Goal: Information Seeking & Learning: Check status

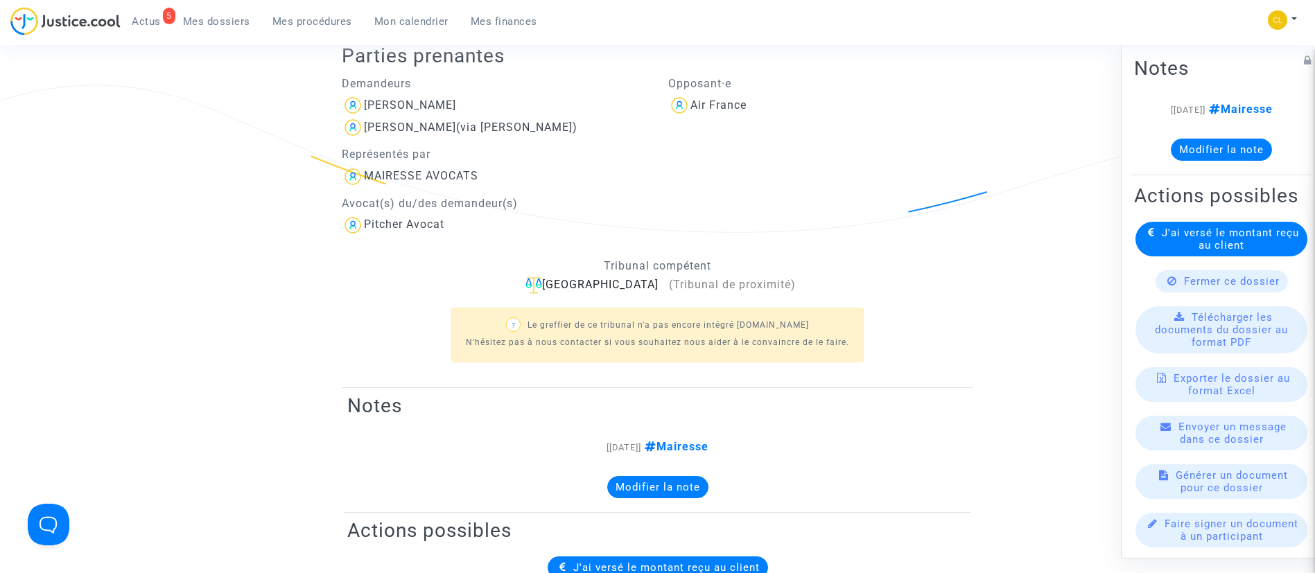
scroll to position [227, 0]
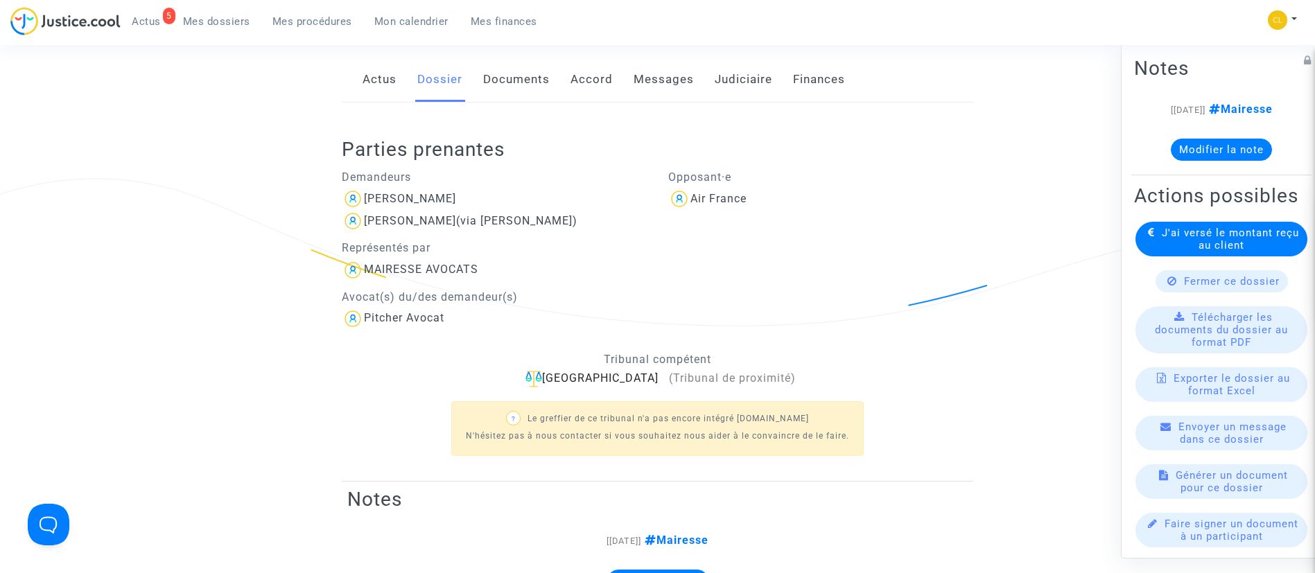
click at [218, 30] on link "Mes dossiers" at bounding box center [216, 21] width 89 height 21
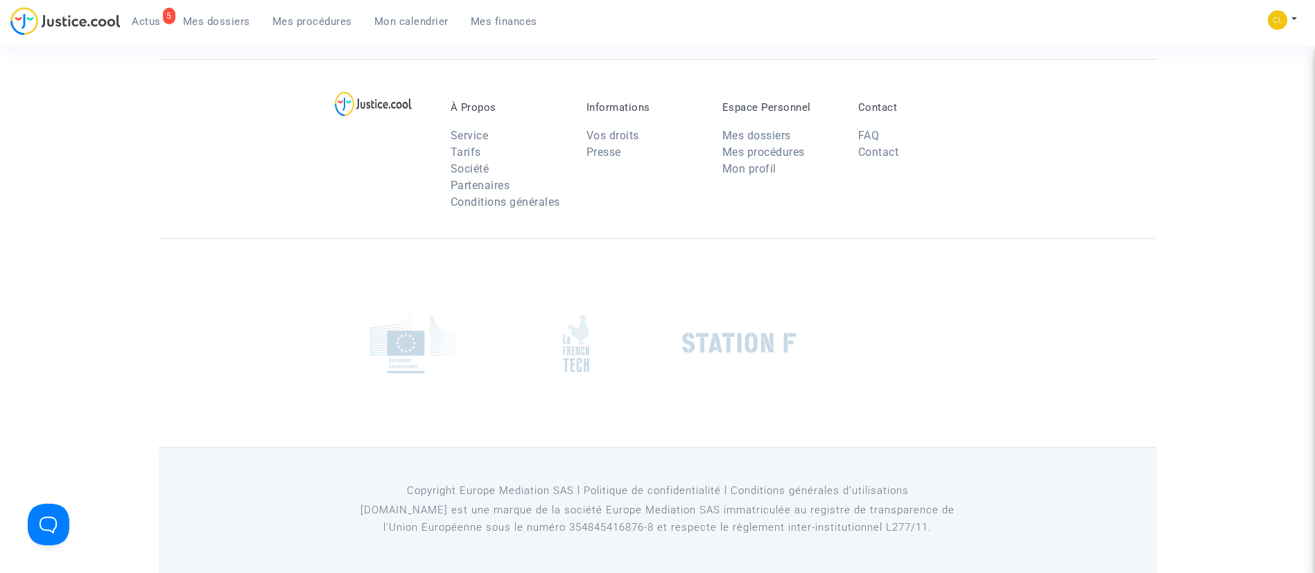
scroll to position [105, 0]
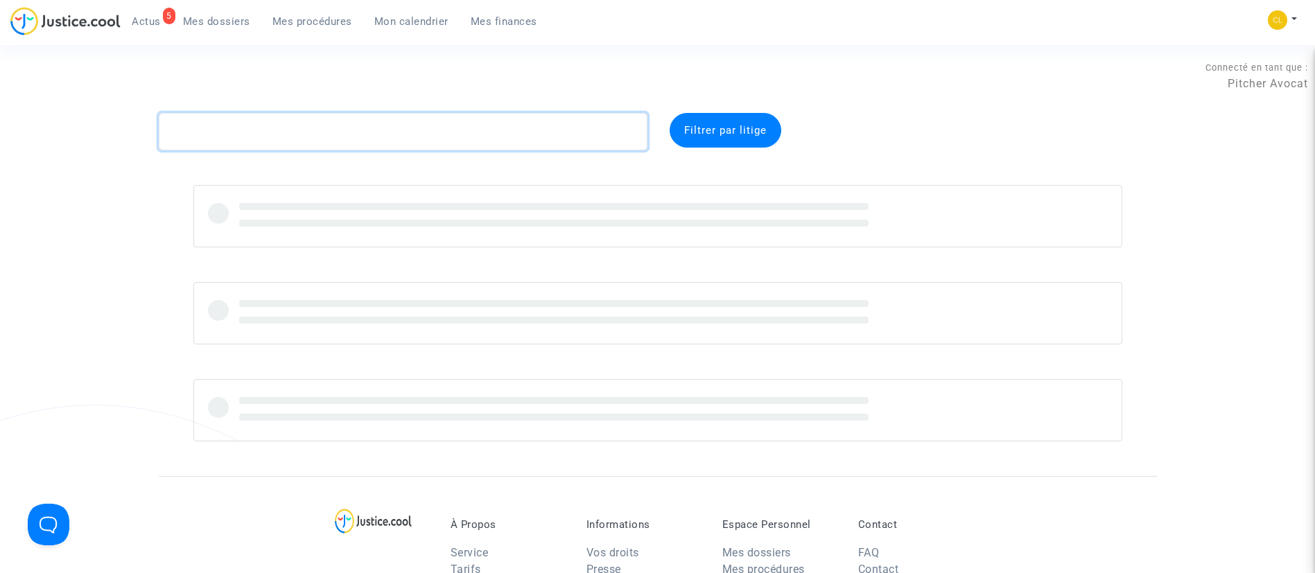
click at [273, 137] on textarea at bounding box center [403, 131] width 489 height 37
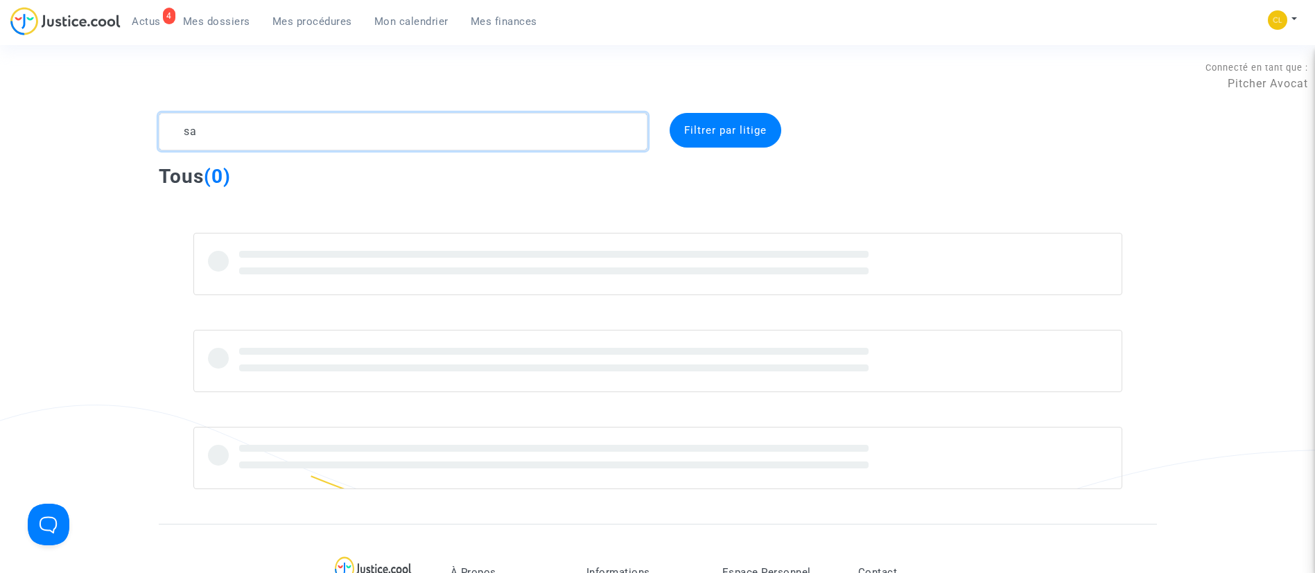
type textarea "s"
type textarea "moegen"
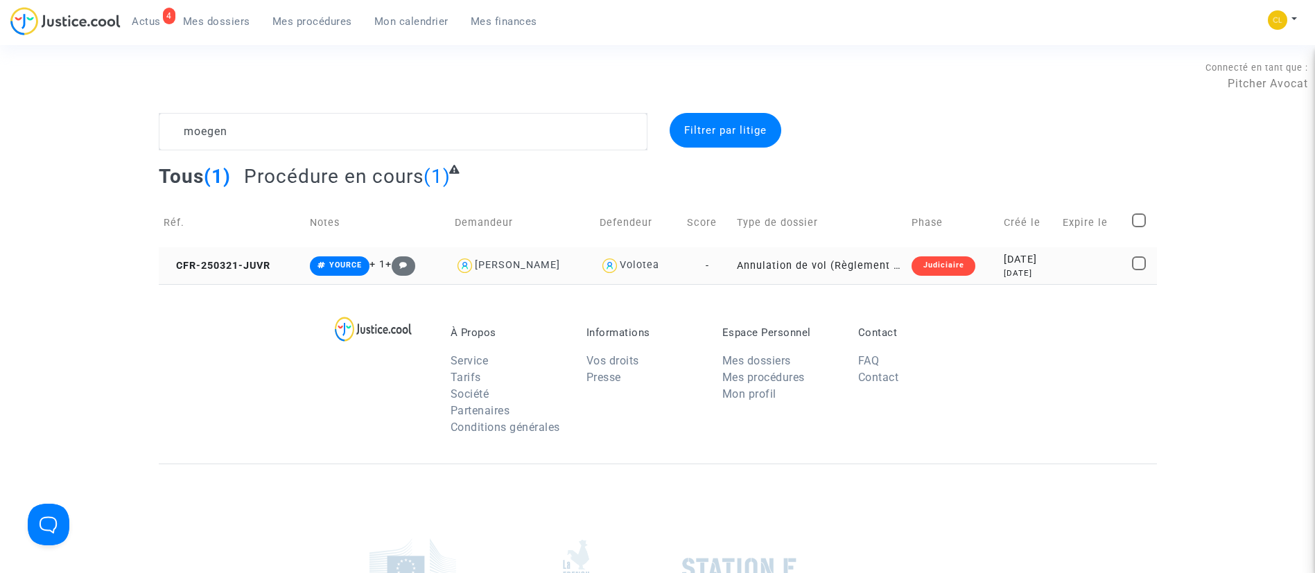
click at [1058, 267] on td "[DATE] [DATE]" at bounding box center [1028, 266] width 59 height 37
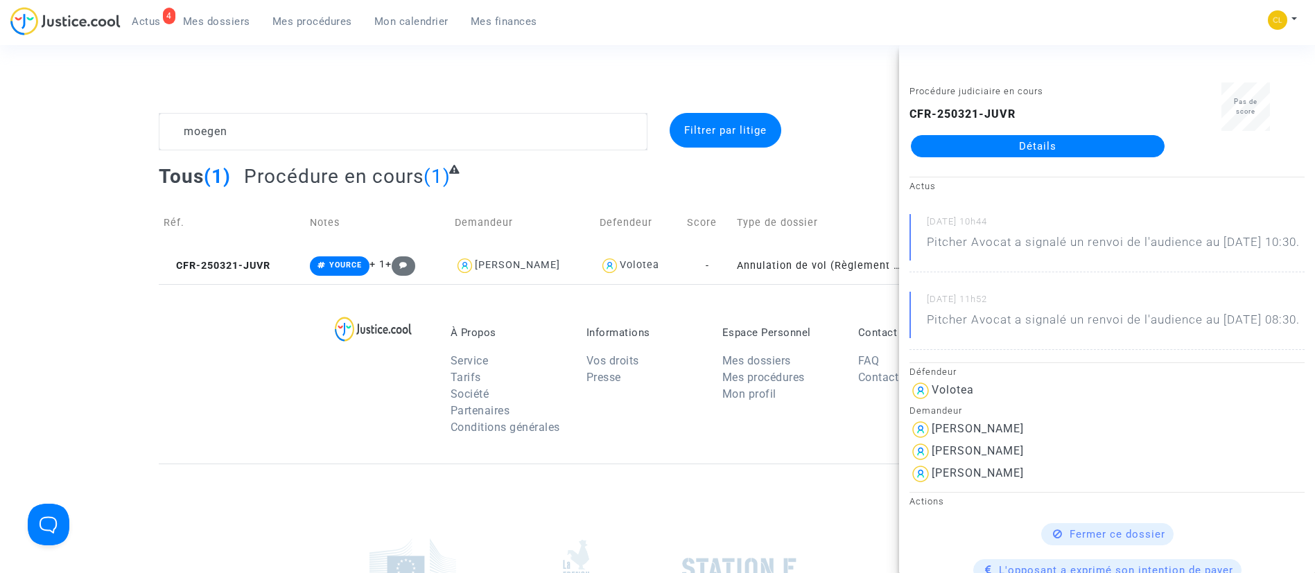
click at [989, 144] on link "Détails" at bounding box center [1038, 146] width 254 height 22
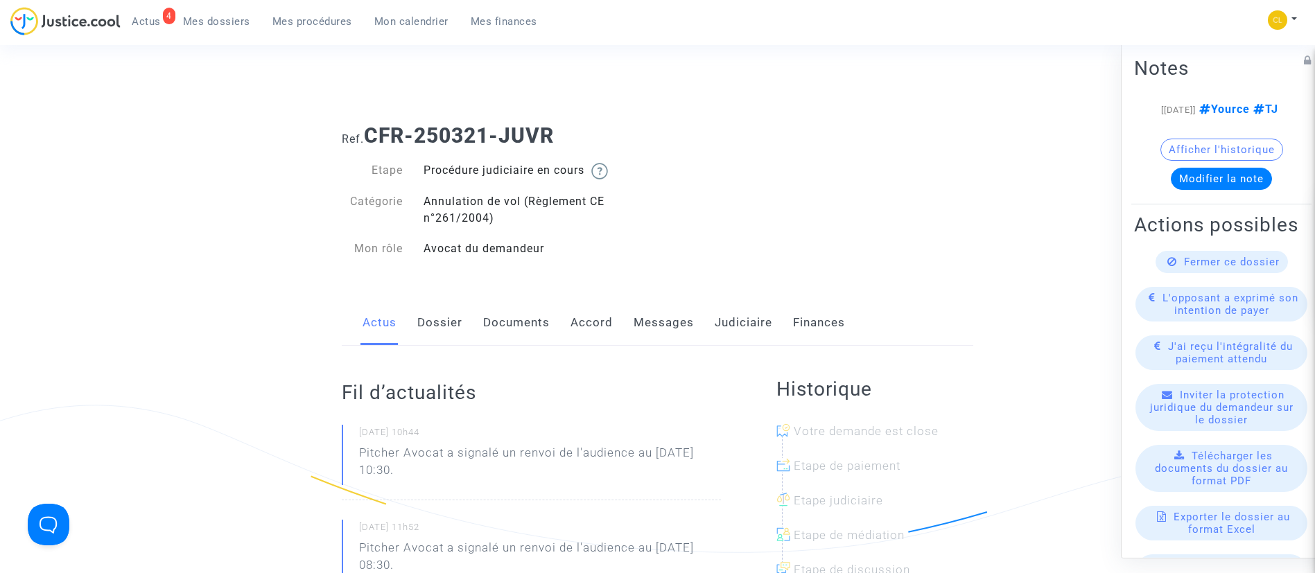
click at [742, 328] on link "Judiciaire" at bounding box center [744, 323] width 58 height 46
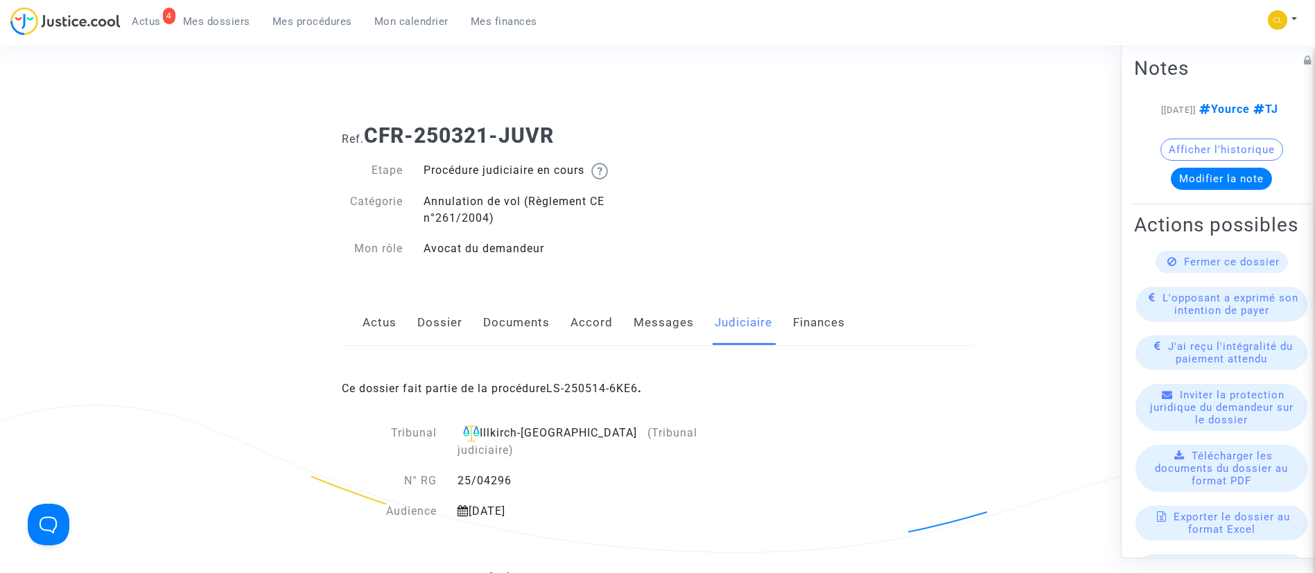
click at [619, 395] on div "Ce dossier fait partie de la procédure LS-250514-6KE6 ." at bounding box center [658, 378] width 632 height 65
click at [628, 382] on link "LS-250514-6KE6" at bounding box center [592, 388] width 92 height 13
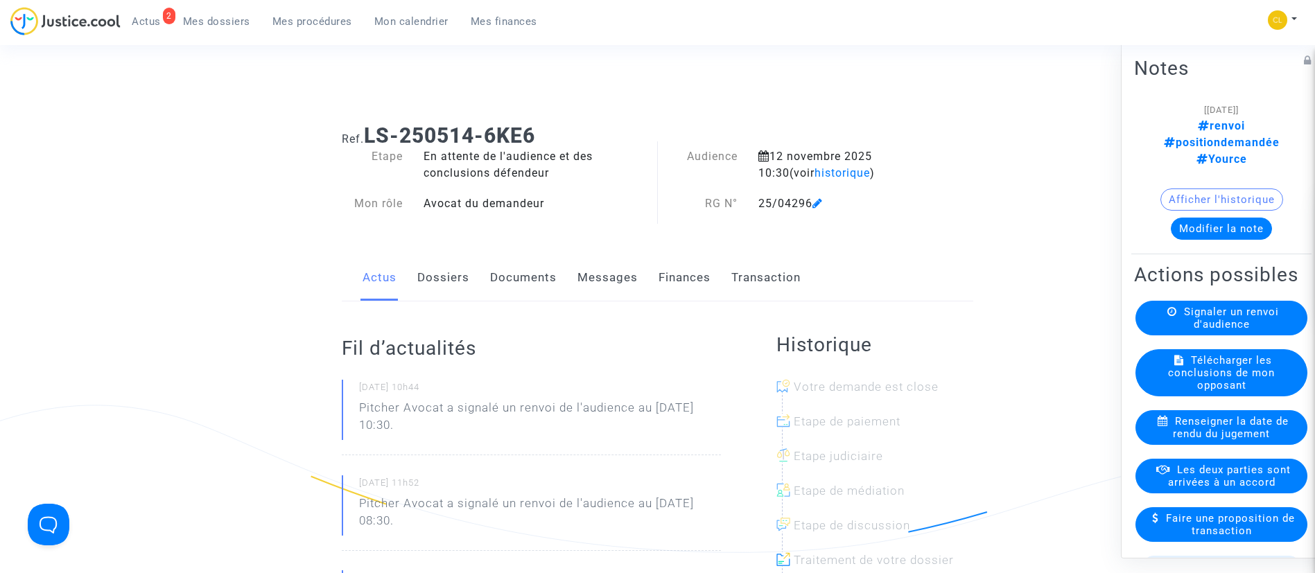
click at [305, 24] on span "Mes procédures" at bounding box center [312, 21] width 80 height 12
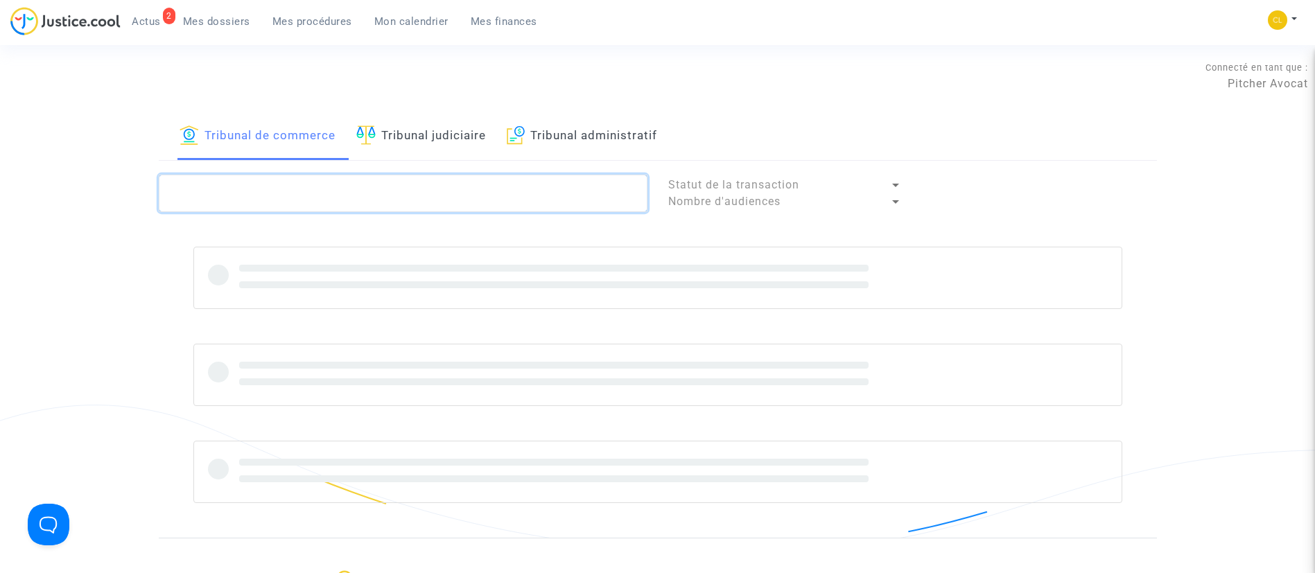
click at [368, 188] on textarea at bounding box center [403, 193] width 489 height 37
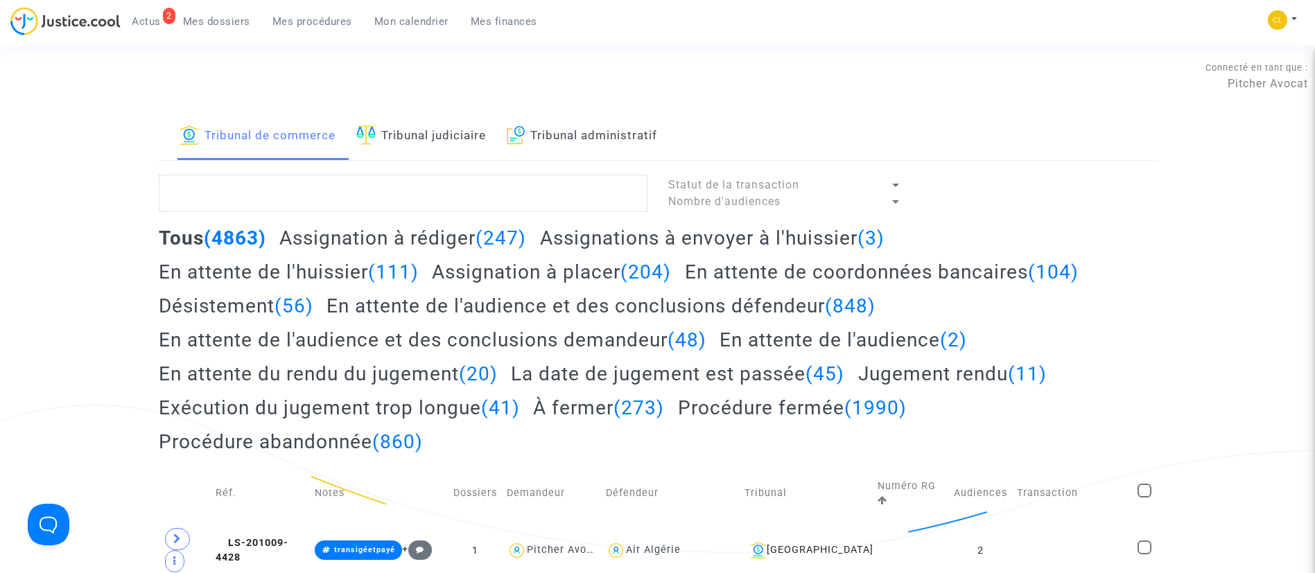
click at [463, 155] on link "Tribunal judiciaire" at bounding box center [421, 136] width 130 height 47
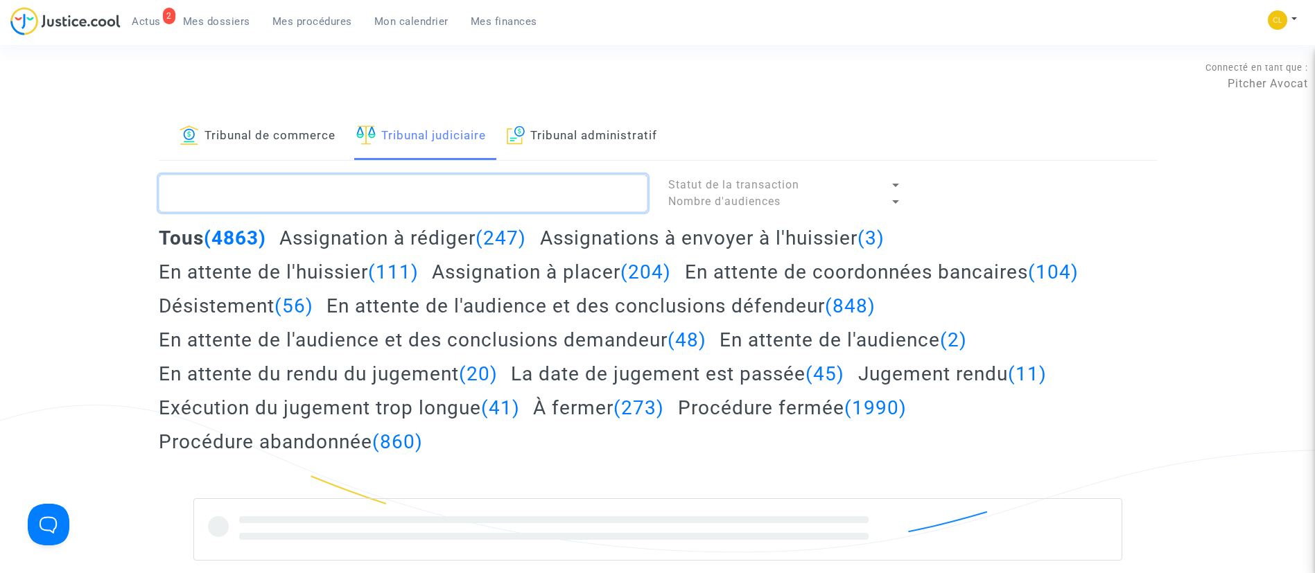
click at [448, 186] on textarea at bounding box center [403, 193] width 489 height 37
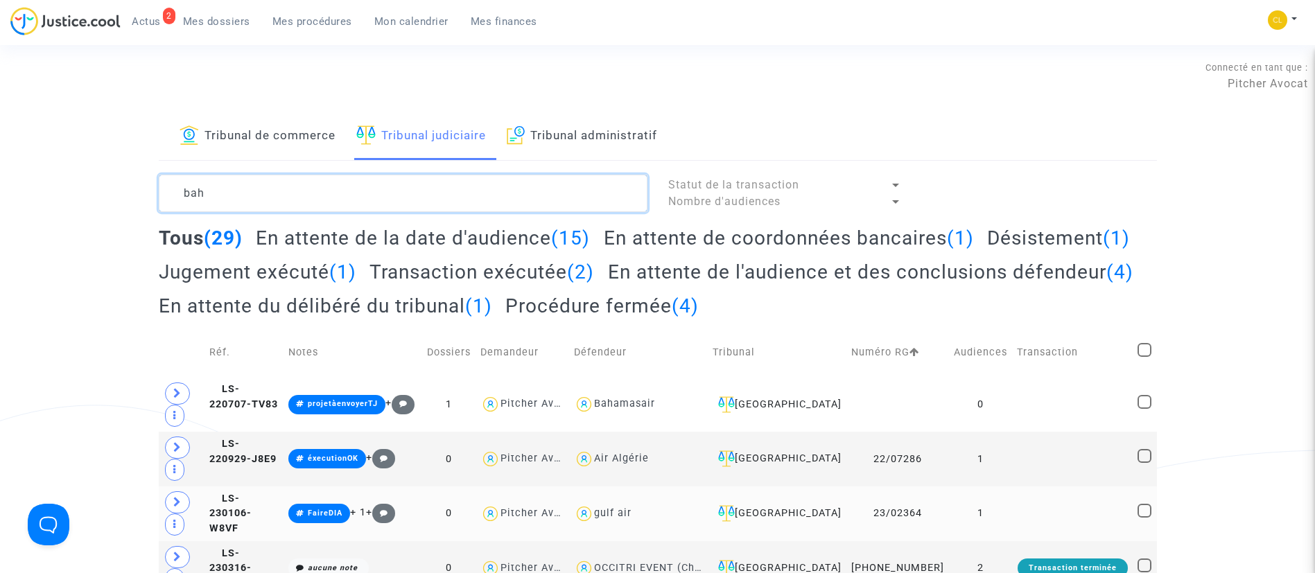
type textarea "bah"
click at [236, 17] on span "Mes dossiers" at bounding box center [216, 21] width 67 height 12
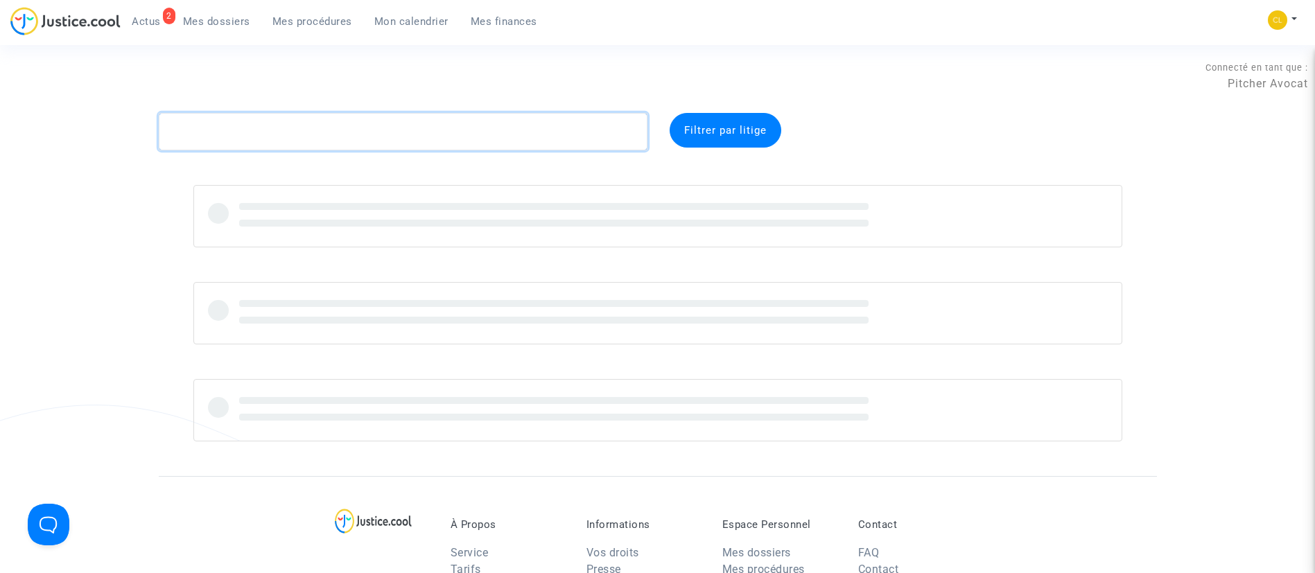
click at [299, 129] on textarea at bounding box center [403, 131] width 489 height 37
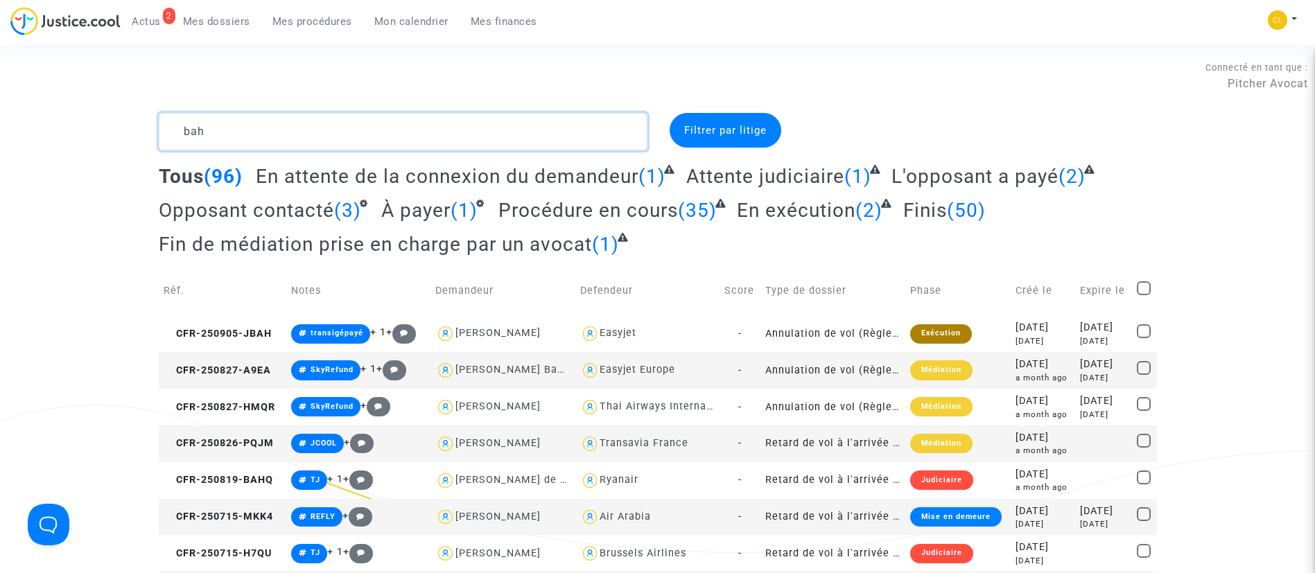
click at [169, 126] on textarea at bounding box center [403, 131] width 489 height 37
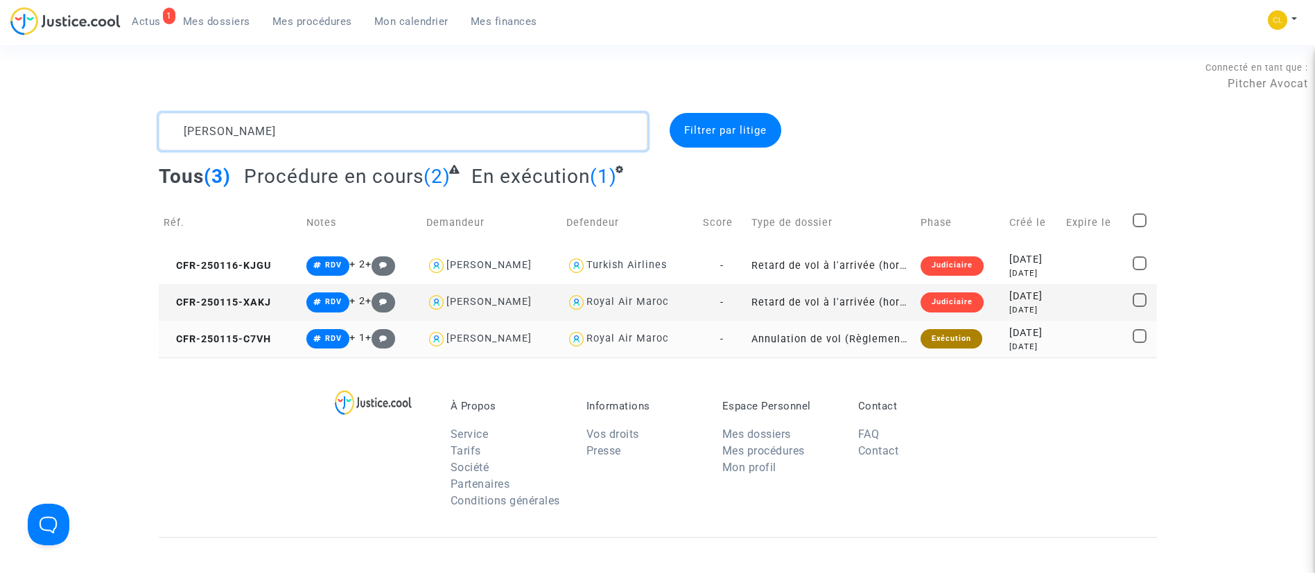
type textarea "[PERSON_NAME]"
click at [1042, 343] on div "[DATE]" at bounding box center [1032, 347] width 47 height 12
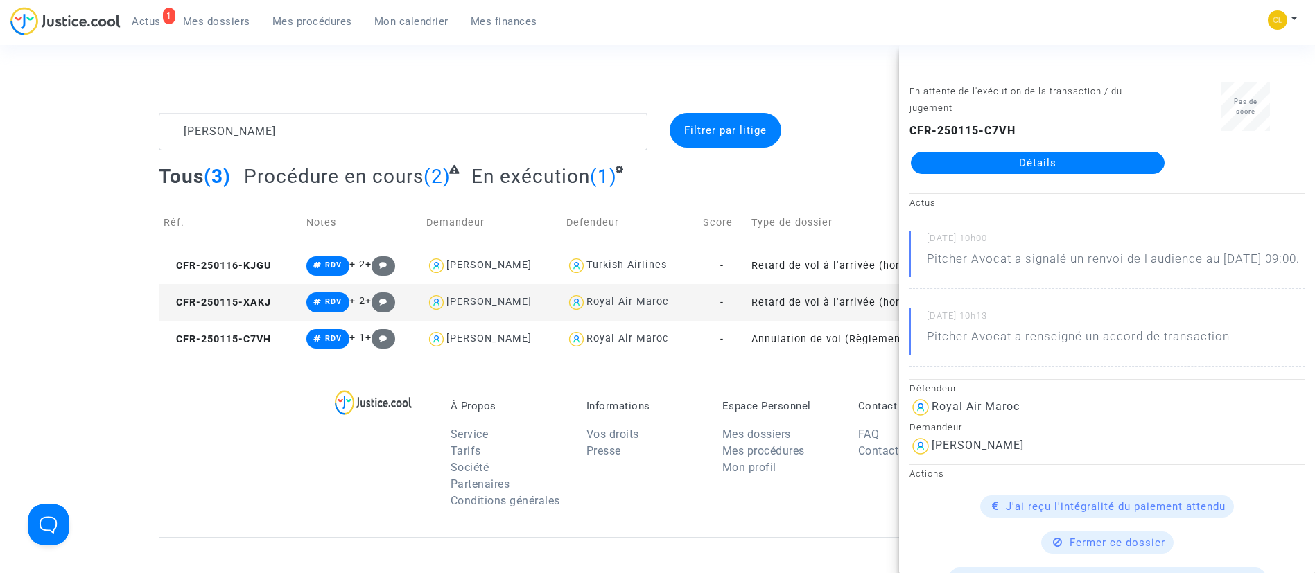
click at [1068, 153] on link "Détails" at bounding box center [1038, 163] width 254 height 22
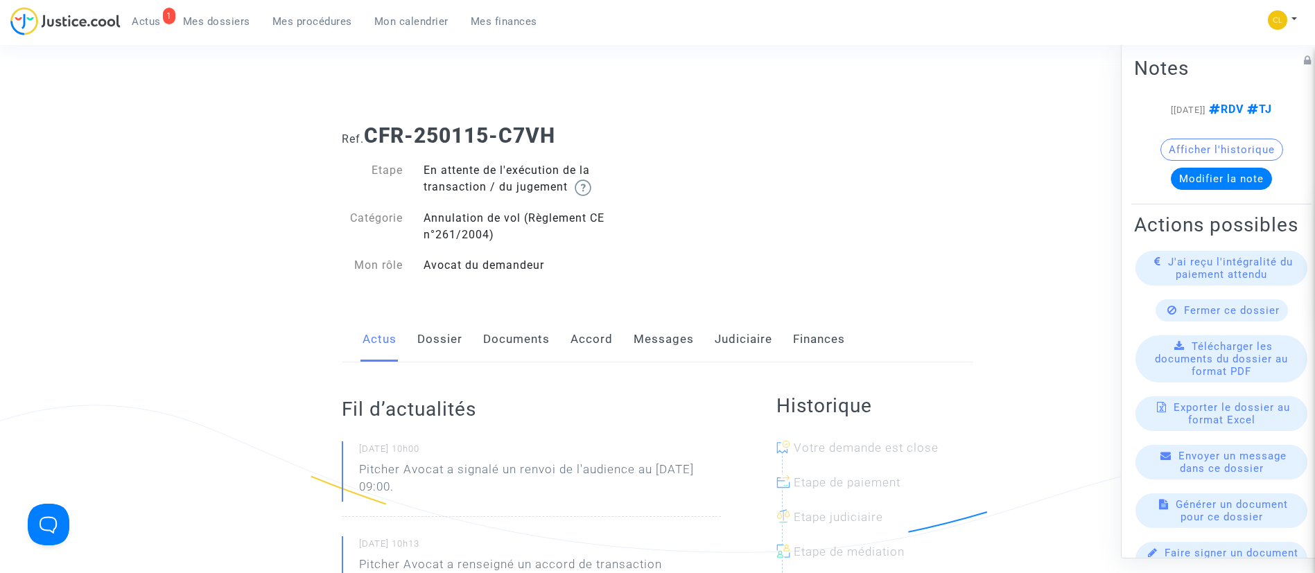
click at [734, 336] on link "Judiciaire" at bounding box center [744, 340] width 58 height 46
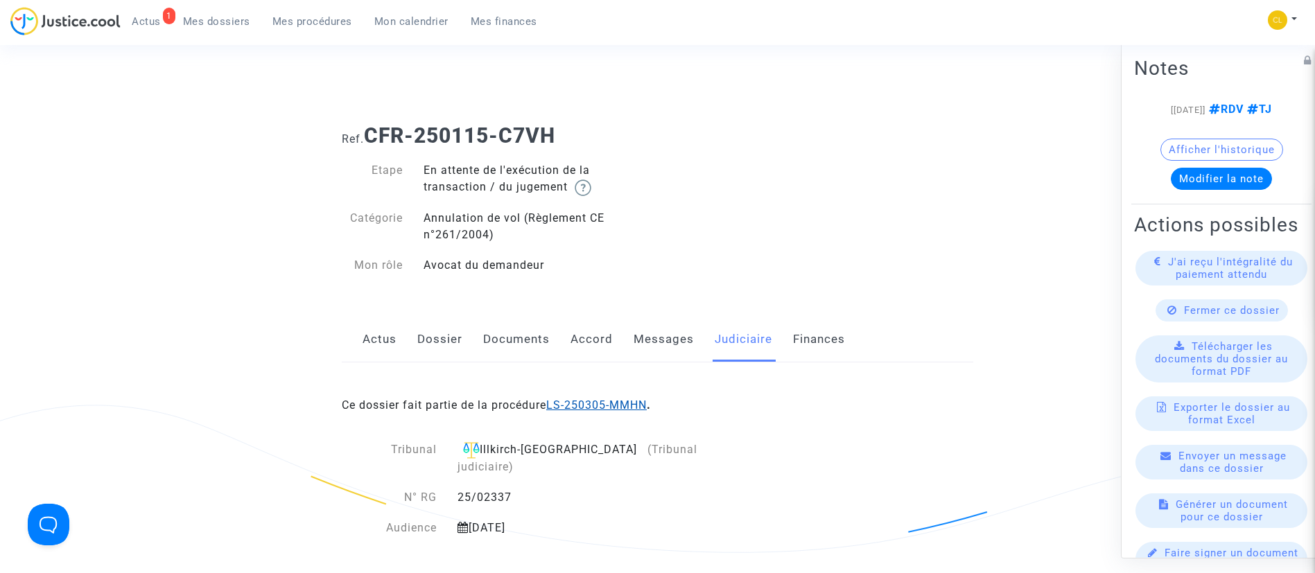
click at [618, 405] on link "LS-250305-MMHN" at bounding box center [596, 405] width 101 height 13
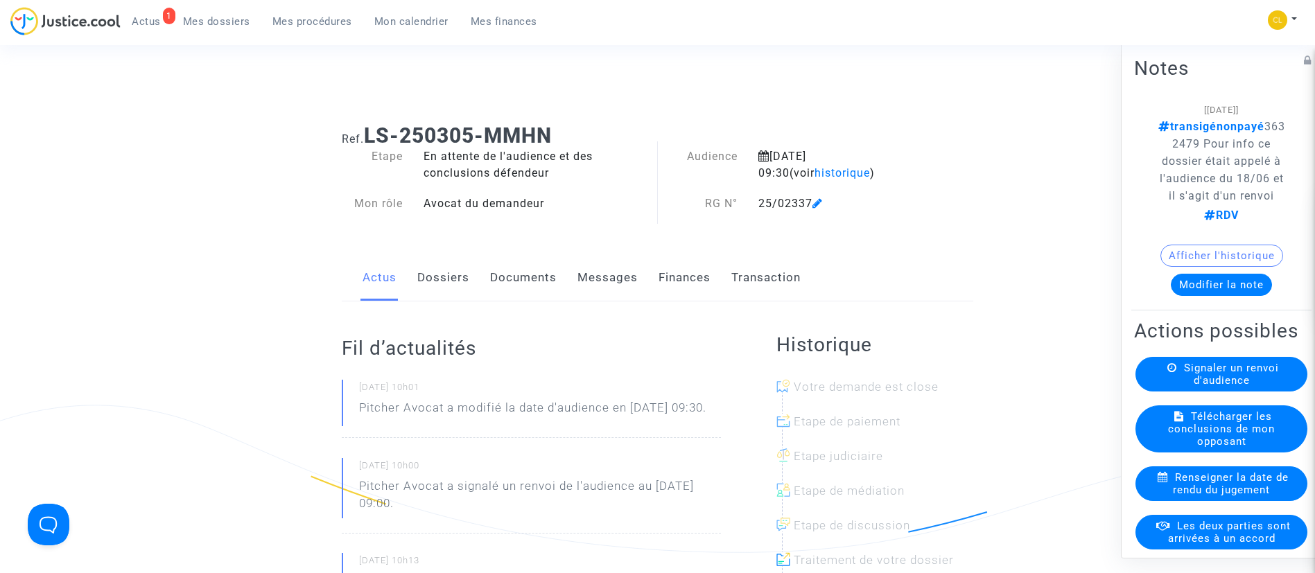
click at [320, 31] on link "Mes procédures" at bounding box center [312, 21] width 102 height 21
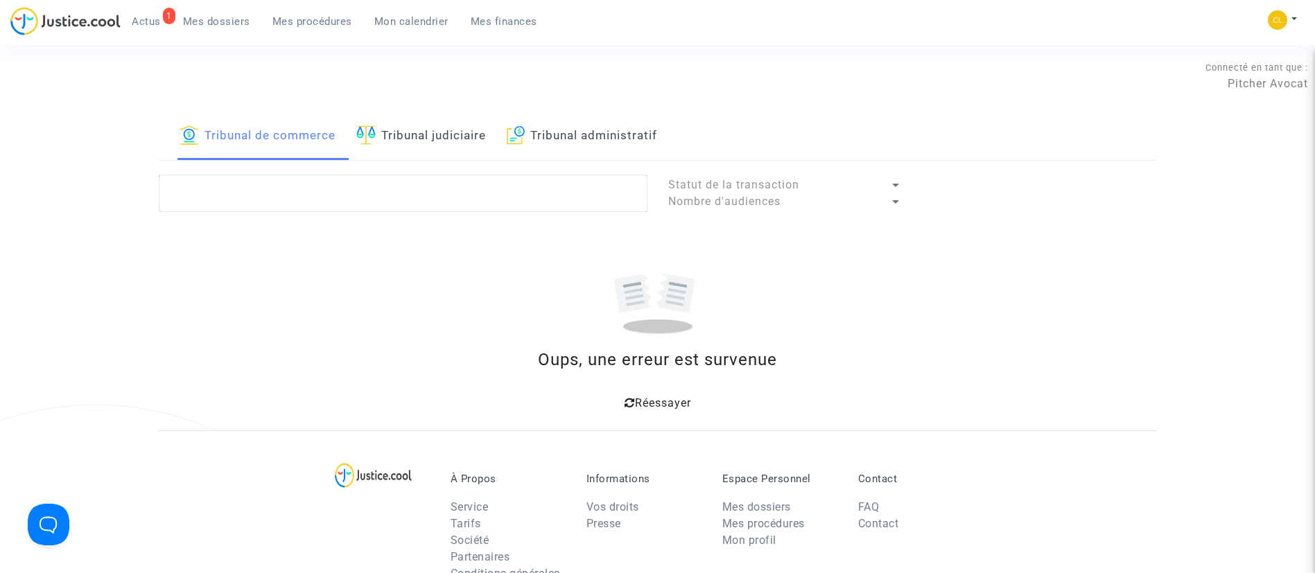
click at [652, 406] on span "Réessayer" at bounding box center [663, 403] width 56 height 13
click at [643, 394] on div "Réessayer" at bounding box center [657, 401] width 965 height 25
click at [413, 15] on span "Mon calendrier" at bounding box center [411, 21] width 74 height 12
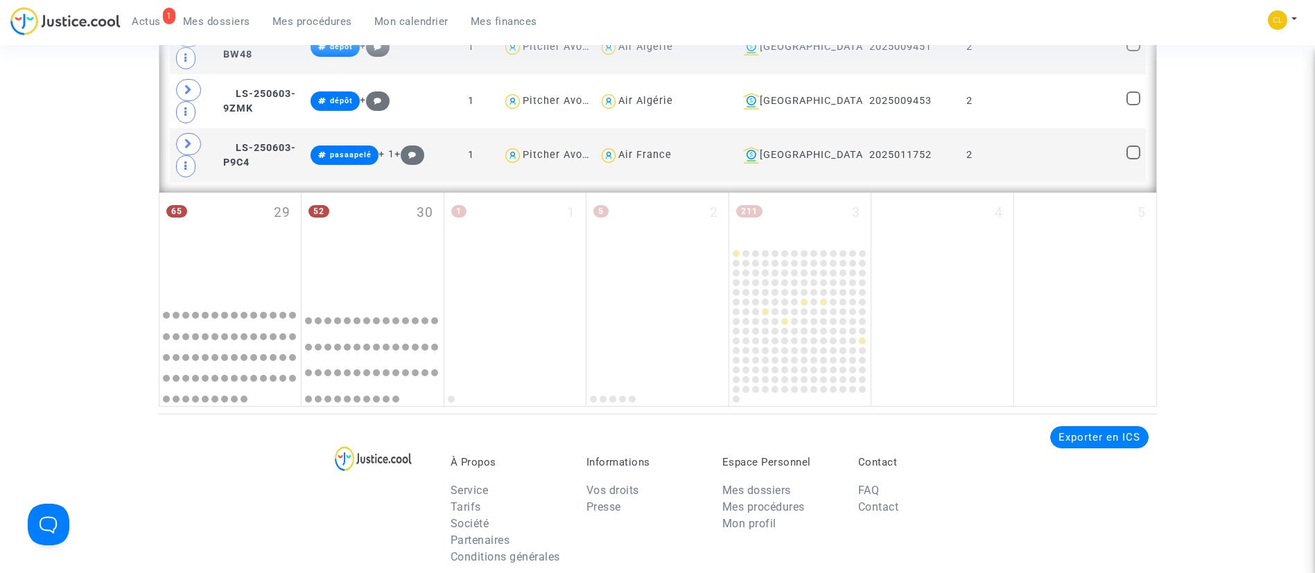
scroll to position [2820, 0]
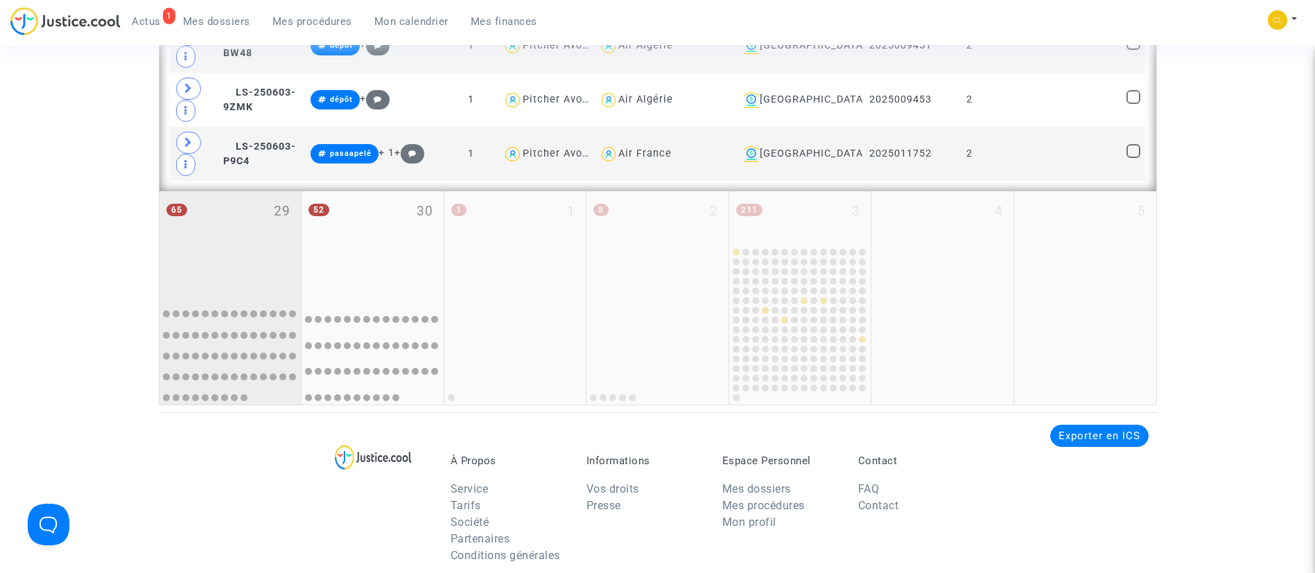
click at [229, 237] on div "65 29" at bounding box center [230, 243] width 142 height 105
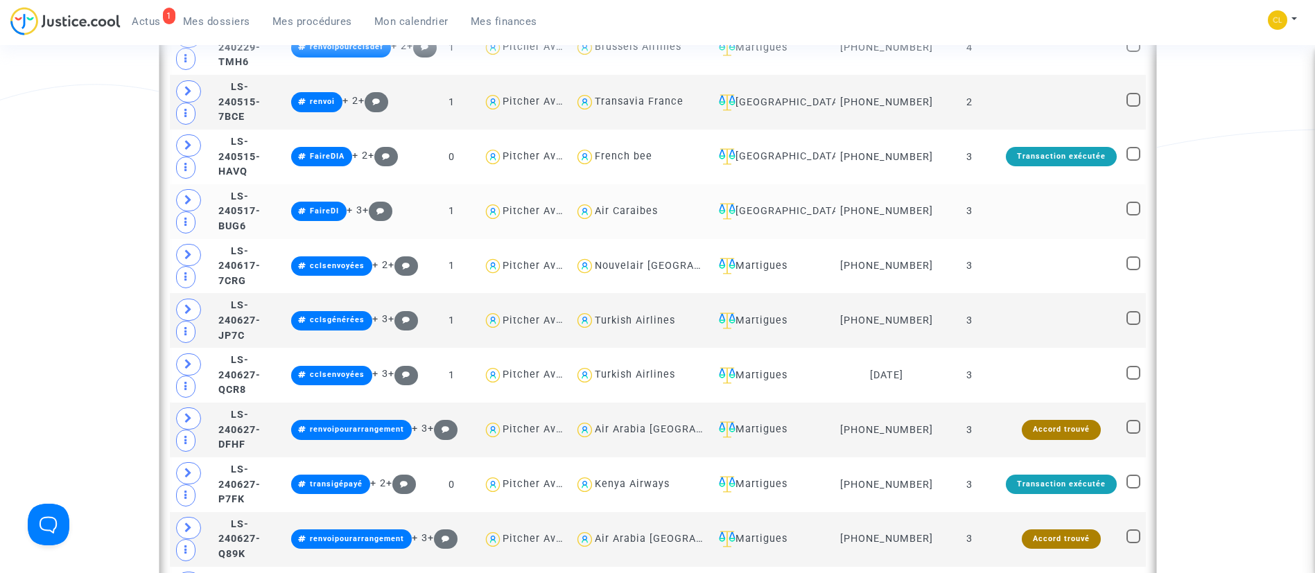
scroll to position [1782, 0]
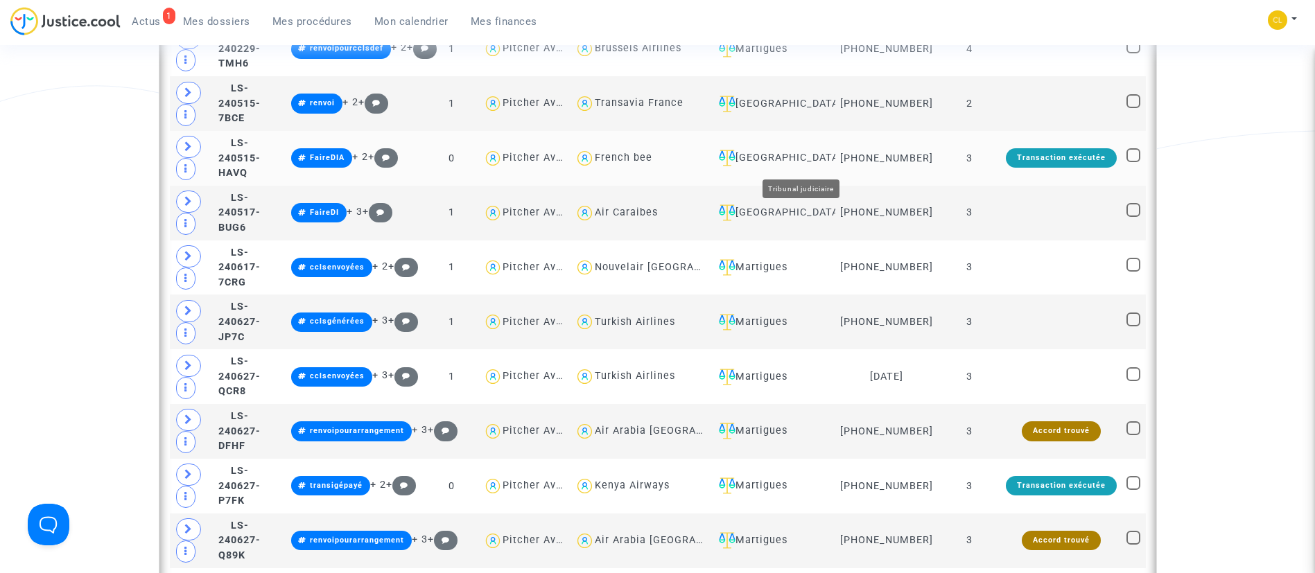
click at [822, 164] on div "[GEOGRAPHIC_DATA]" at bounding box center [771, 158] width 117 height 17
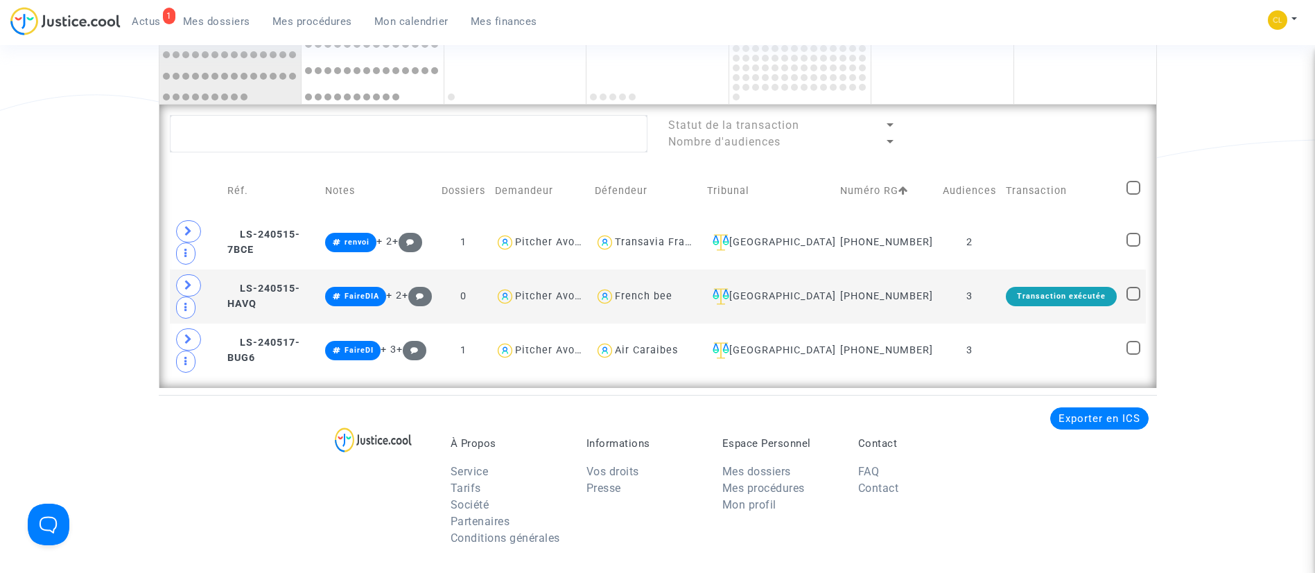
scroll to position [1032, 0]
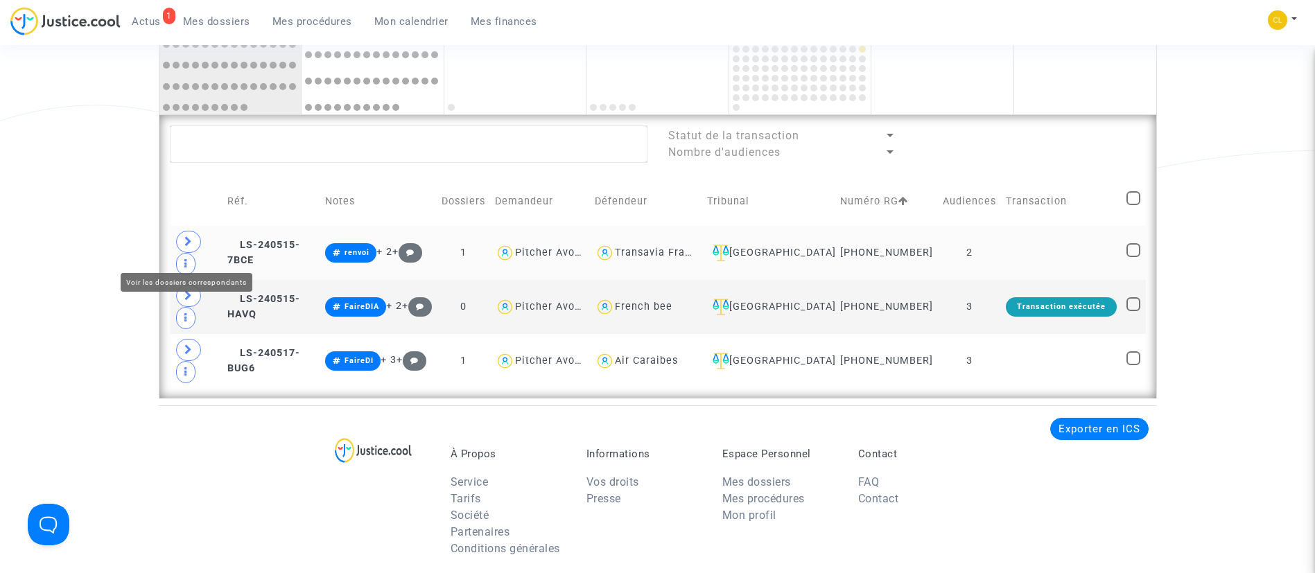
click at [186, 247] on icon at bounding box center [188, 241] width 8 height 10
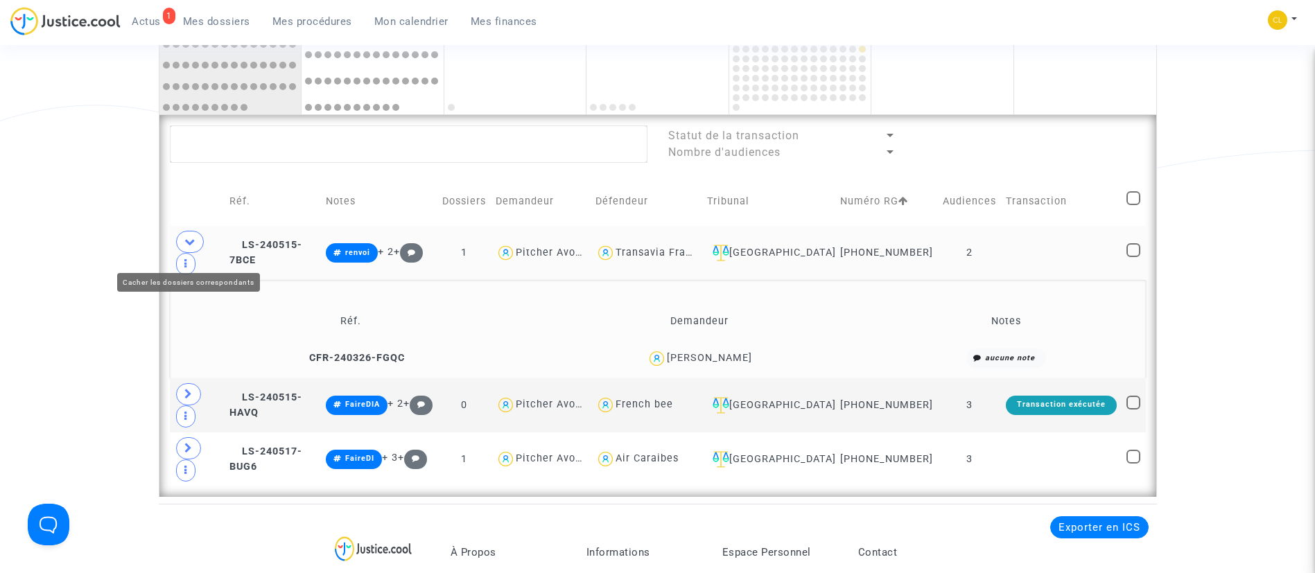
click at [183, 253] on span at bounding box center [190, 242] width 28 height 22
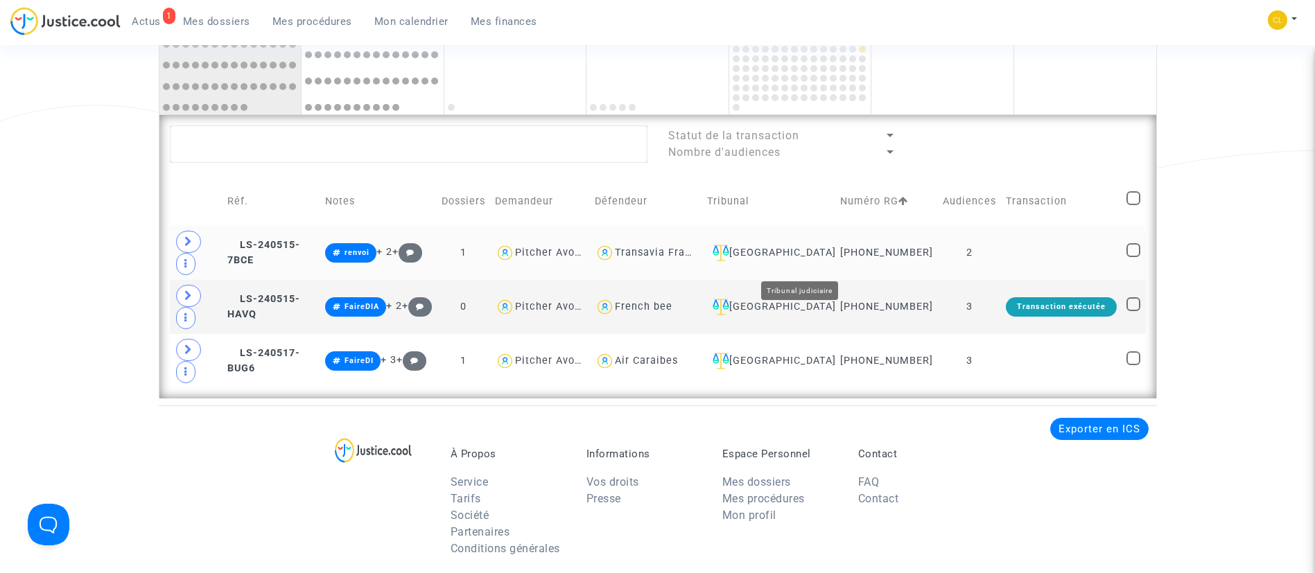
click at [810, 261] on div "[GEOGRAPHIC_DATA]" at bounding box center [769, 253] width 124 height 17
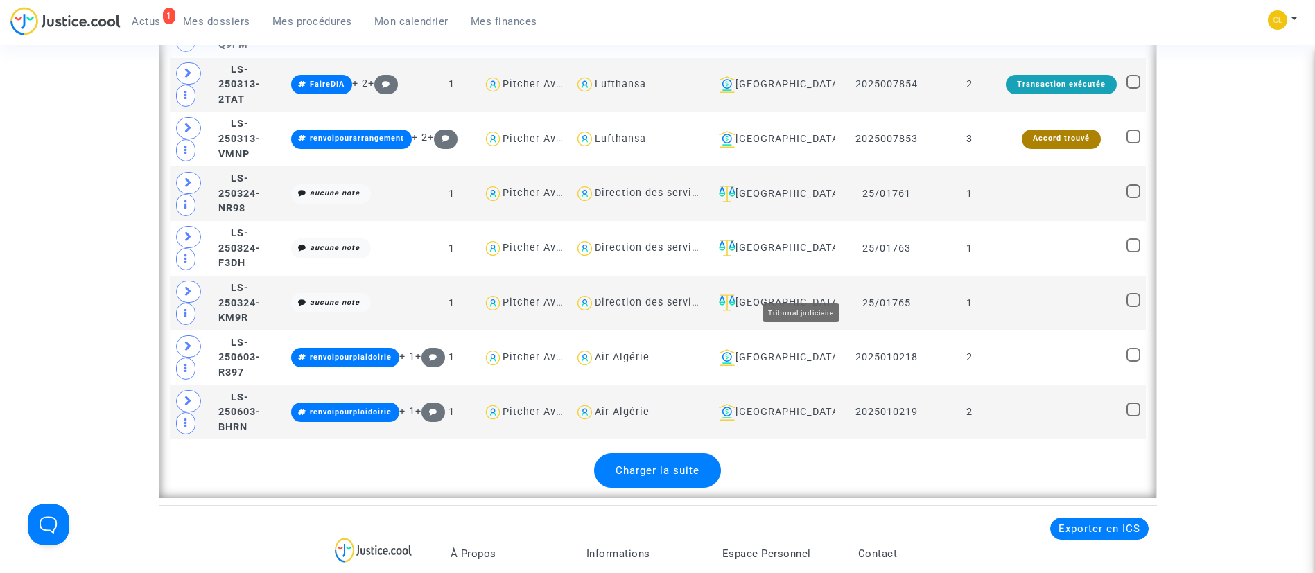
scroll to position [3551, 0]
click at [672, 464] on span "Charger la suite" at bounding box center [658, 470] width 84 height 12
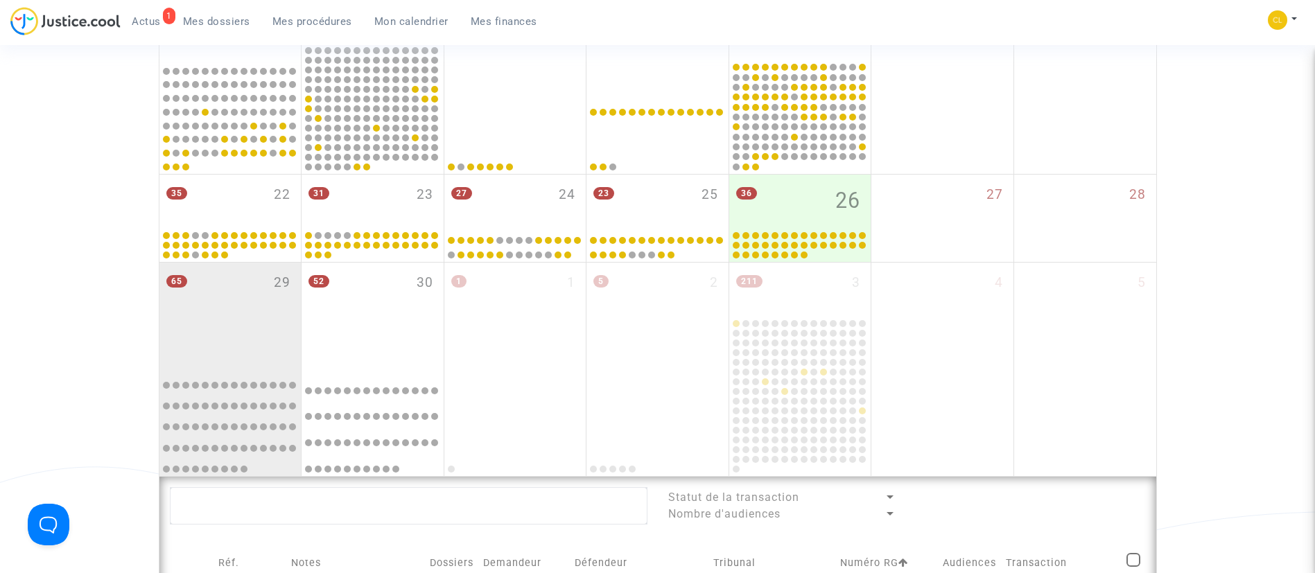
scroll to position [669, 0]
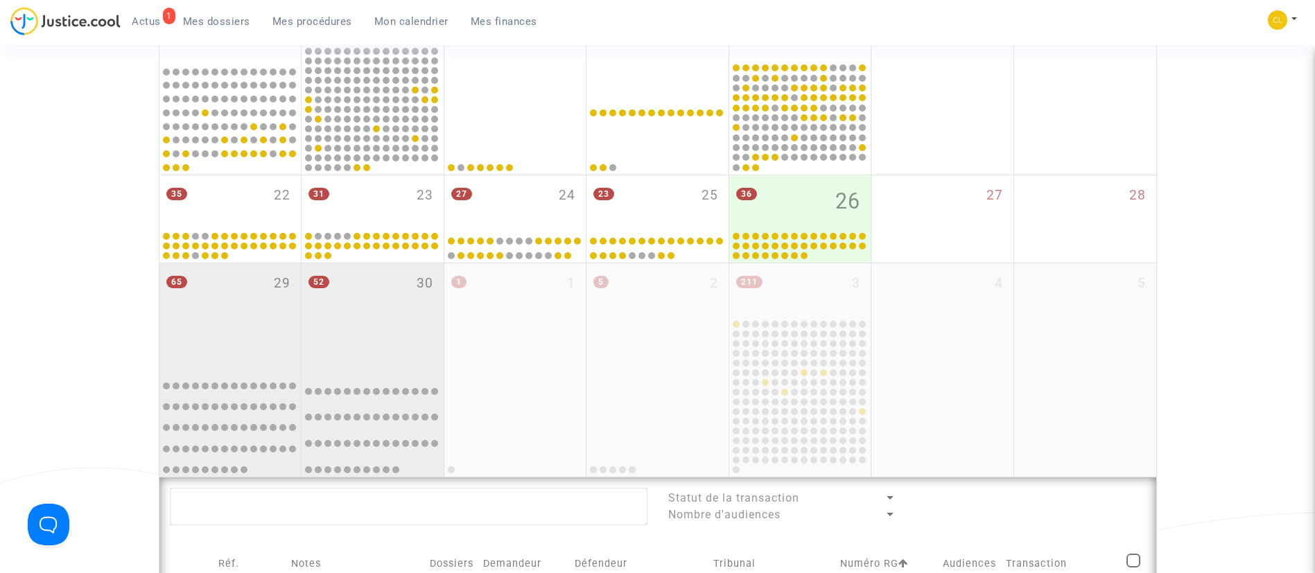
click at [380, 329] on div "52 30" at bounding box center [373, 315] width 142 height 105
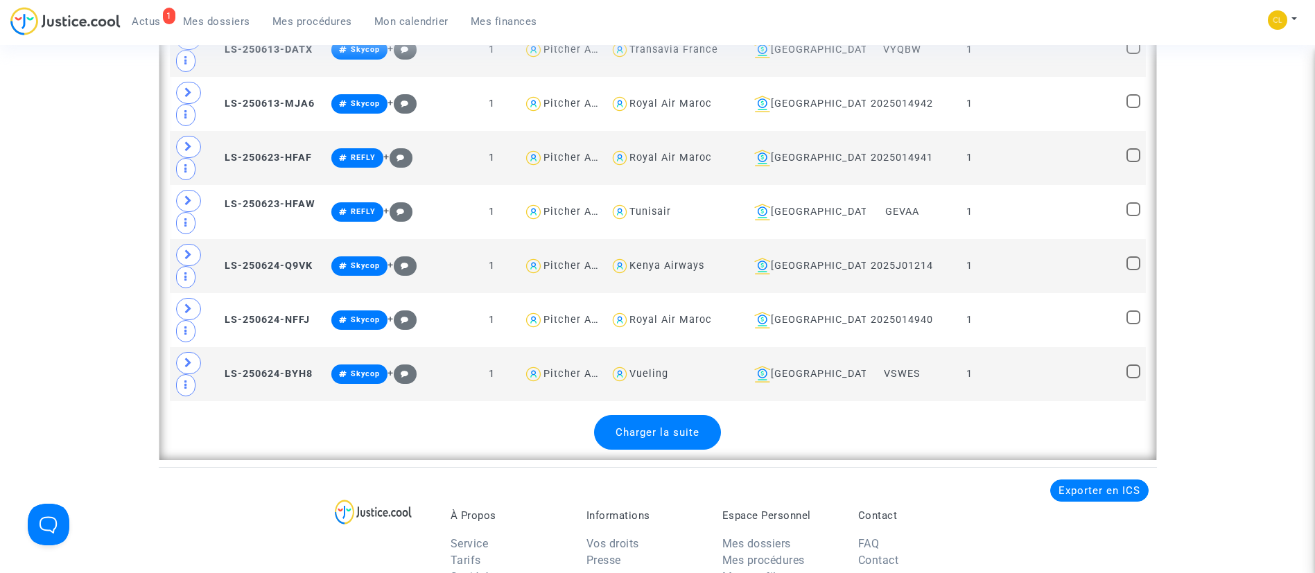
scroll to position [3572, 0]
click at [663, 440] on div "Charger la suite" at bounding box center [657, 432] width 127 height 35
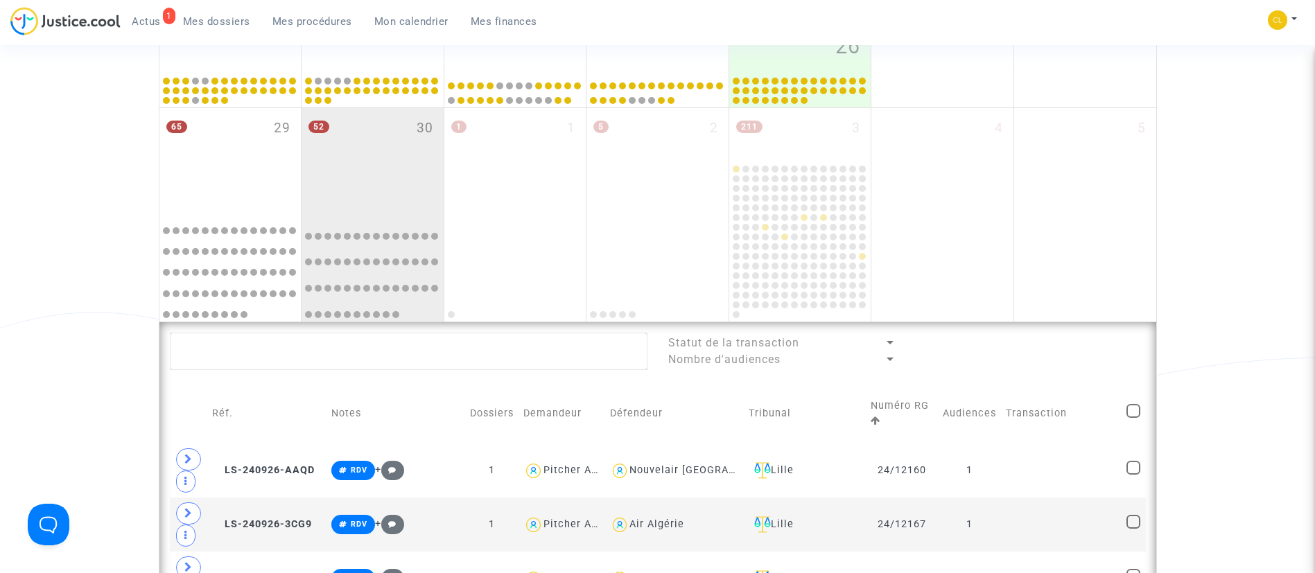
scroll to position [822, 0]
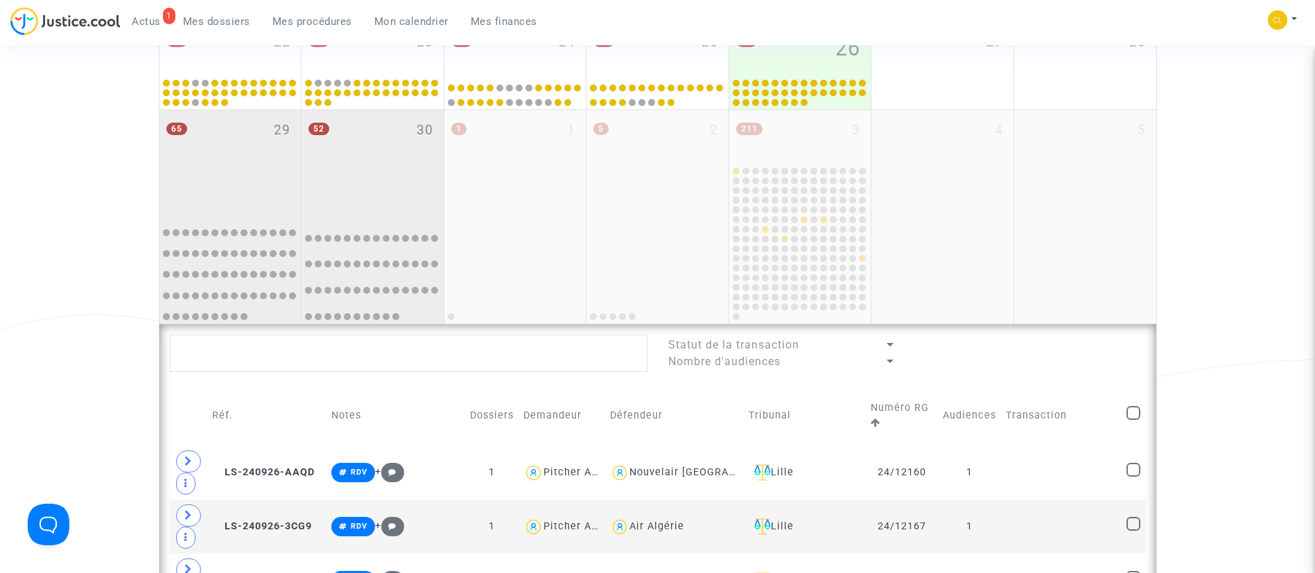
click at [240, 147] on div "65 29" at bounding box center [230, 162] width 142 height 105
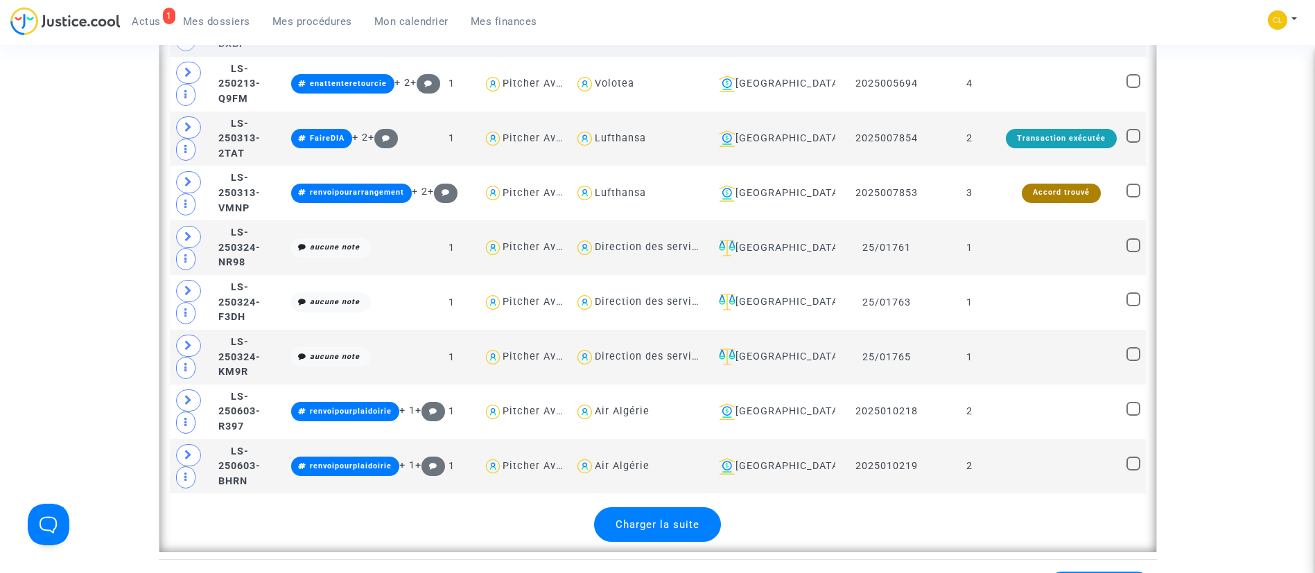
scroll to position [3497, 0]
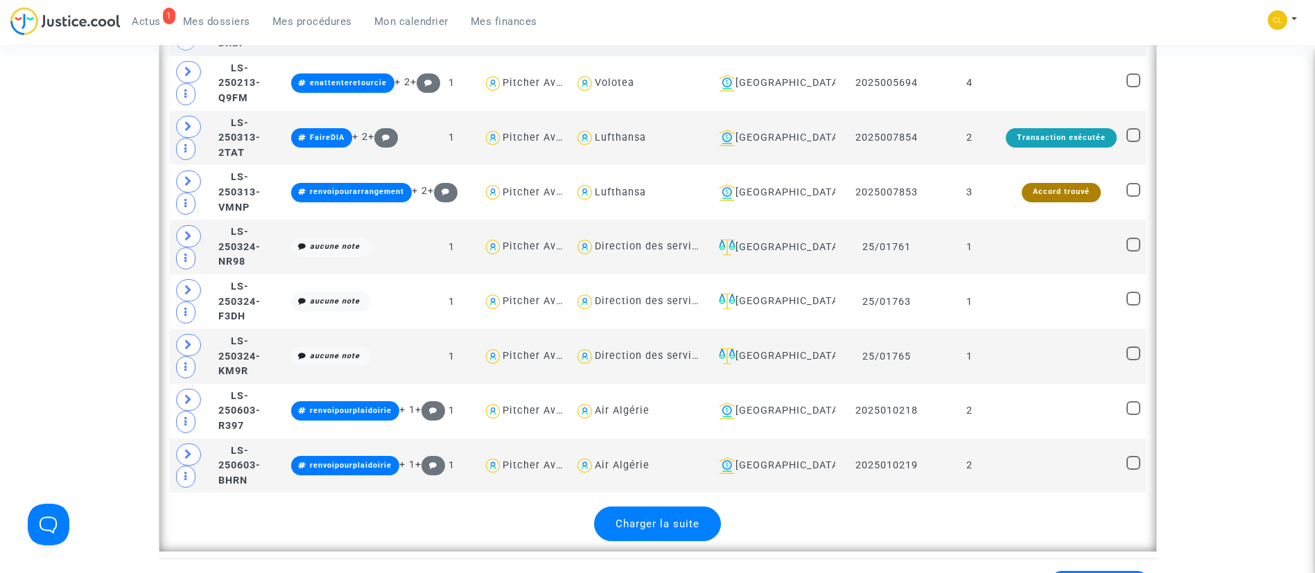
click at [677, 518] on span "Charger la suite" at bounding box center [658, 524] width 84 height 12
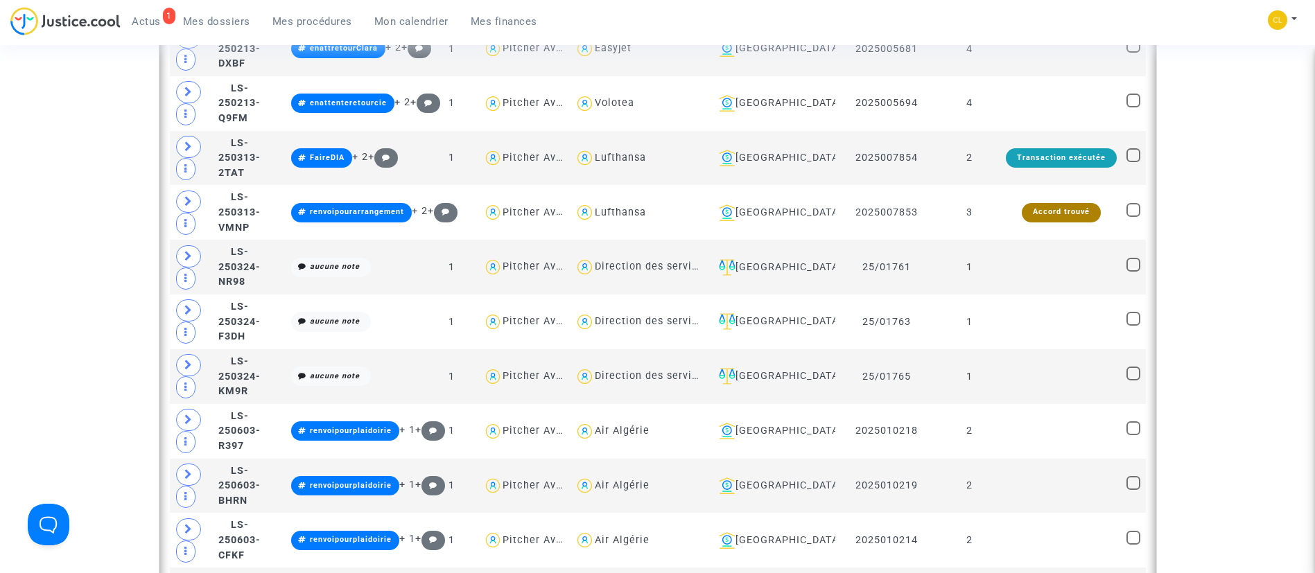
scroll to position [3481, 0]
